Goal: Check status

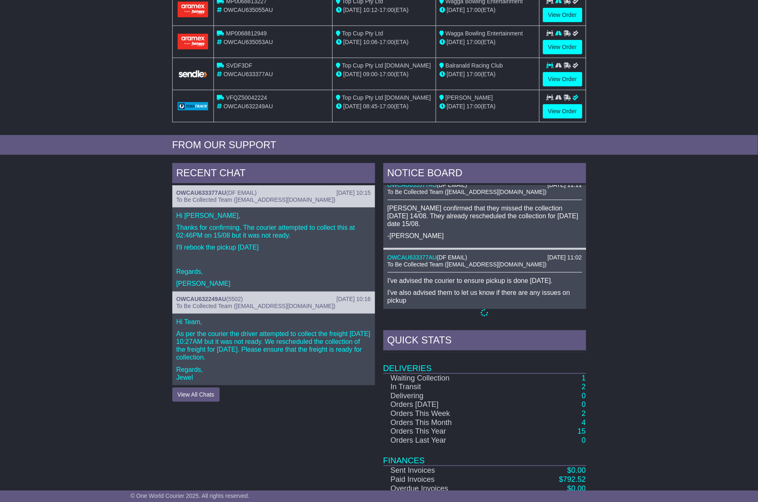
scroll to position [228, 0]
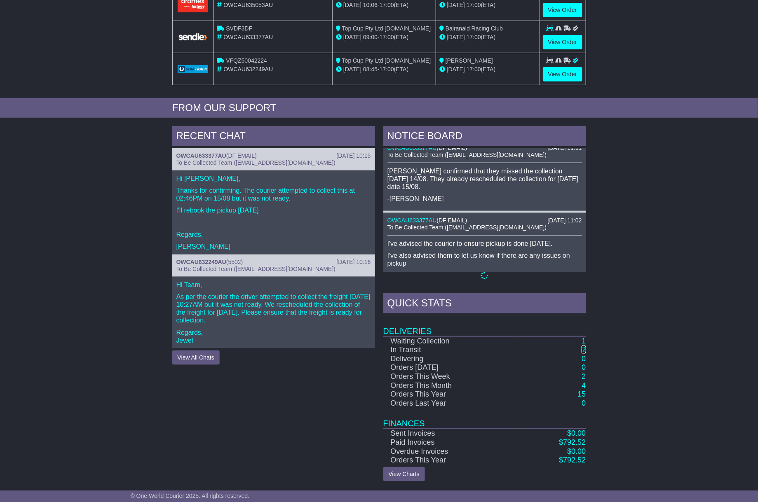
click at [582, 352] on link "2" at bounding box center [584, 350] width 4 height 8
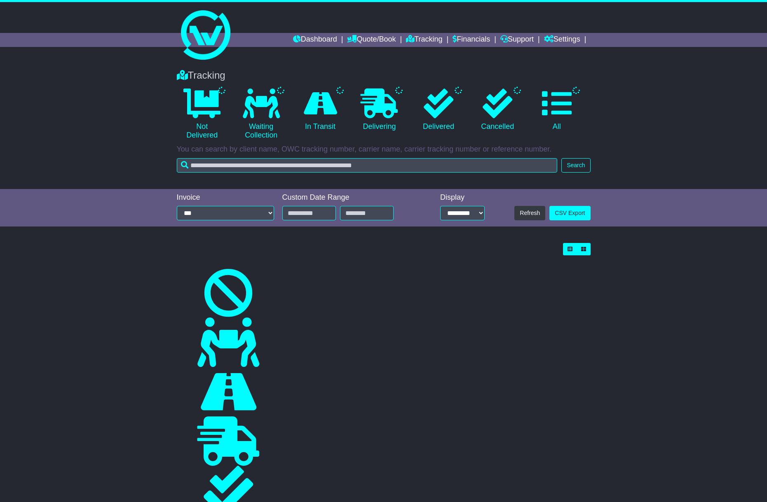
select select "*"
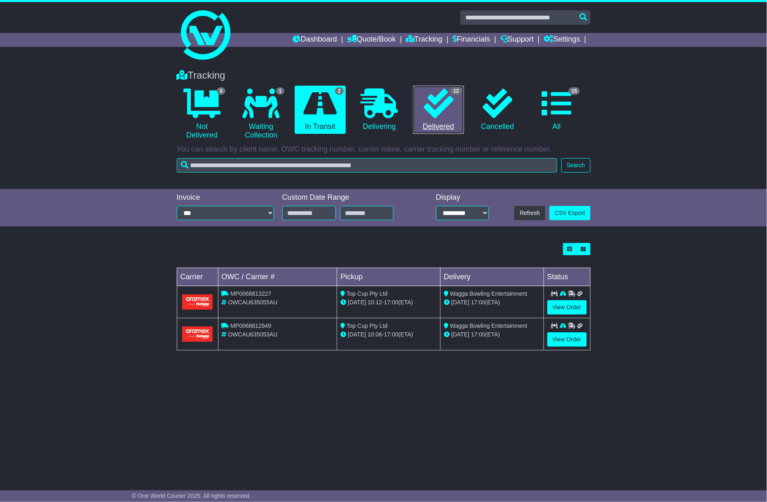
click at [436, 120] on link "12 Delivered" at bounding box center [438, 110] width 51 height 49
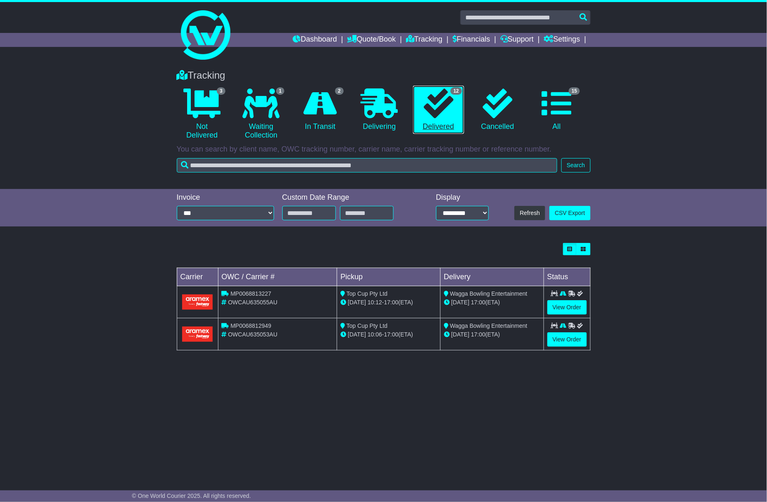
click at [447, 117] on icon at bounding box center [439, 104] width 30 height 30
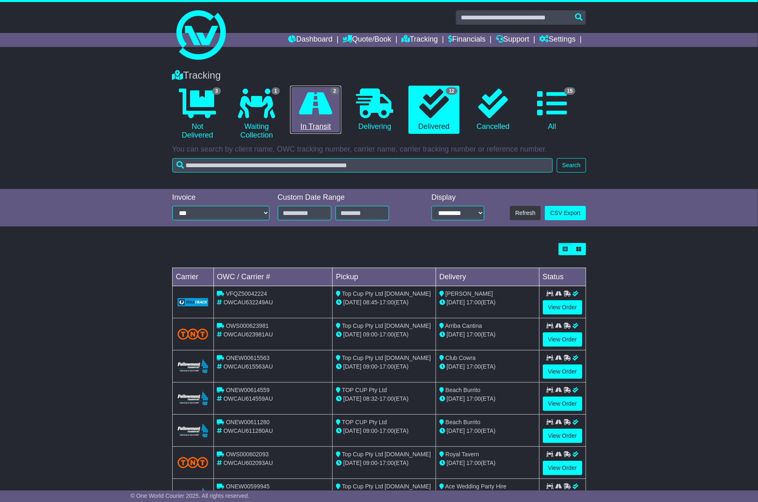
click at [323, 114] on icon at bounding box center [315, 104] width 33 height 30
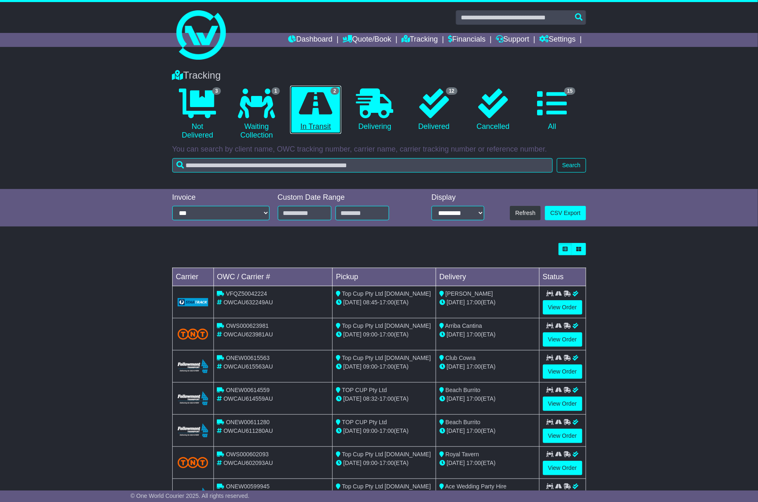
click at [319, 115] on icon at bounding box center [315, 104] width 33 height 30
click at [329, 121] on link "2 In Transit" at bounding box center [315, 110] width 51 height 49
